Goal: Transaction & Acquisition: Purchase product/service

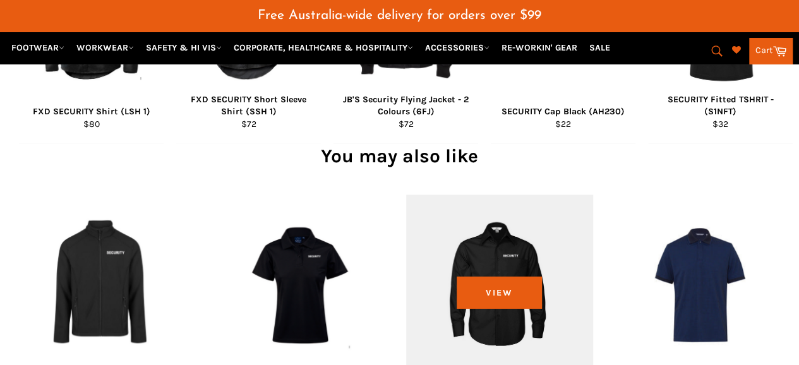
scroll to position [1230, 0]
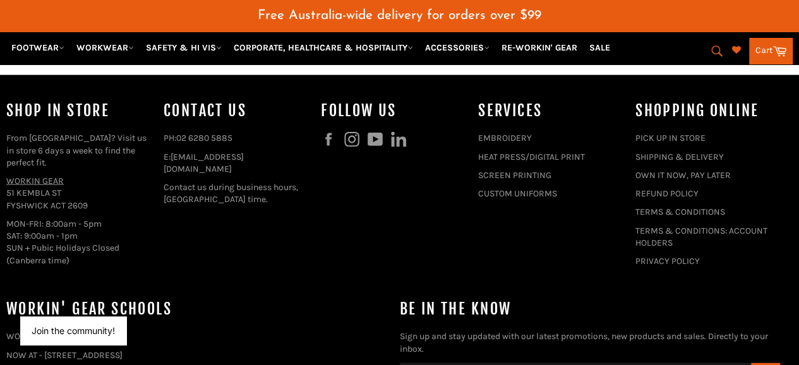
scroll to position [1357, 0]
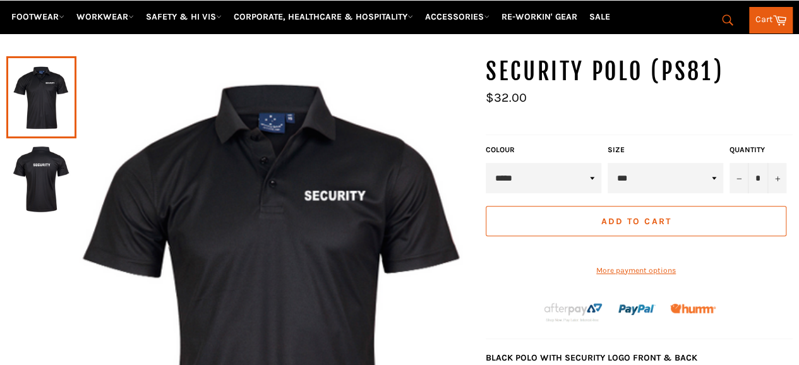
click at [48, 185] on img at bounding box center [41, 179] width 57 height 69
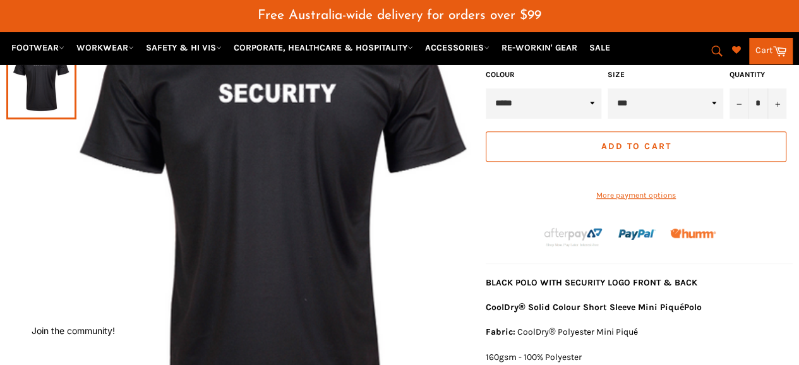
scroll to position [157, 0]
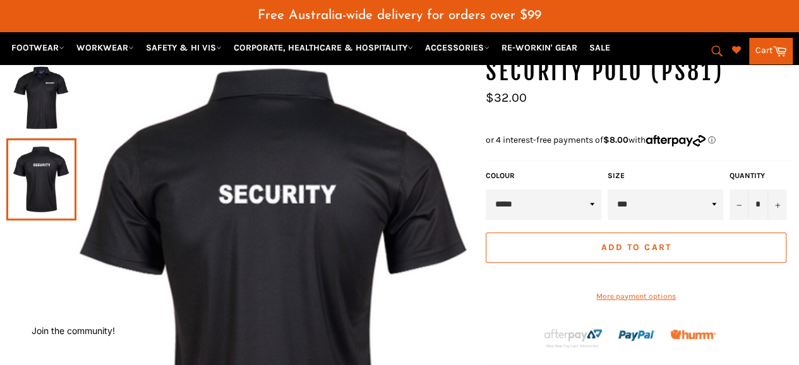
click at [43, 79] on img at bounding box center [41, 96] width 57 height 69
